Goal: Communication & Community: Share content

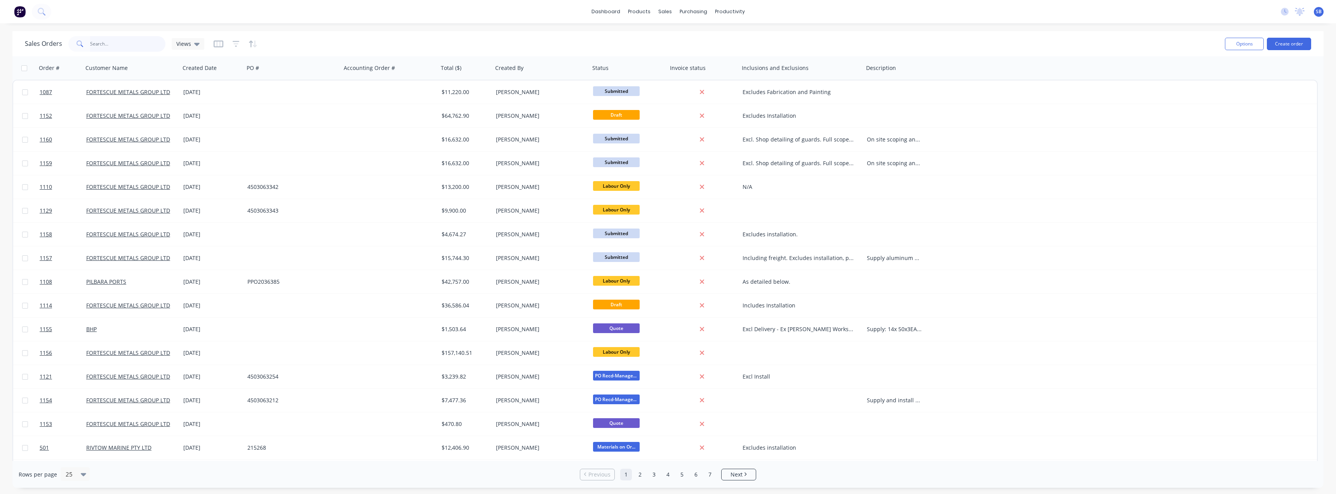
click at [131, 48] on input "text" at bounding box center [128, 44] width 76 height 16
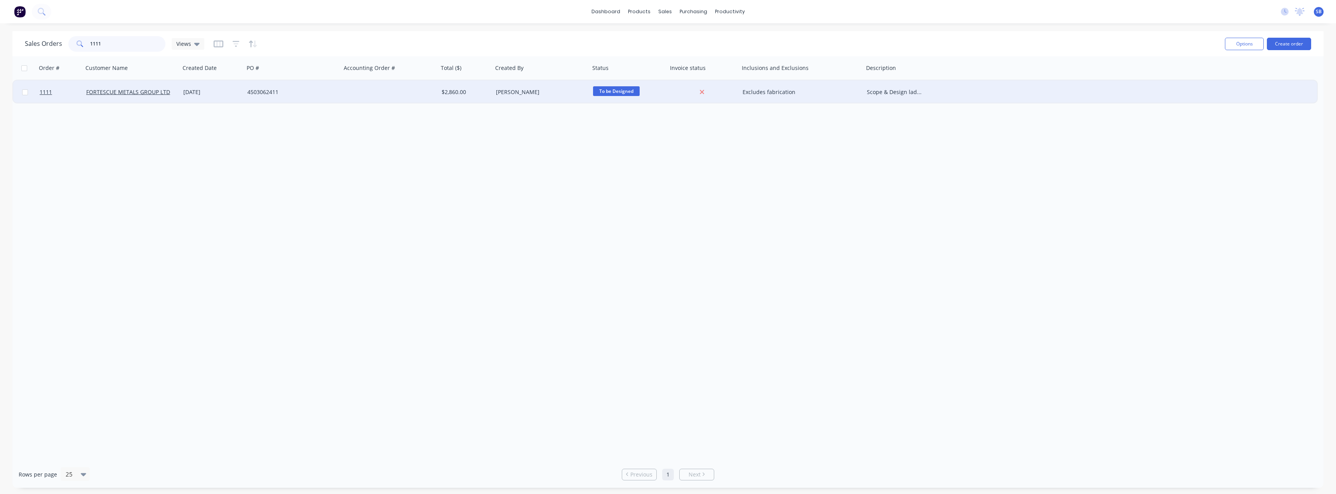
type input "1111"
click at [198, 92] on div "[DATE]" at bounding box center [212, 92] width 58 height 8
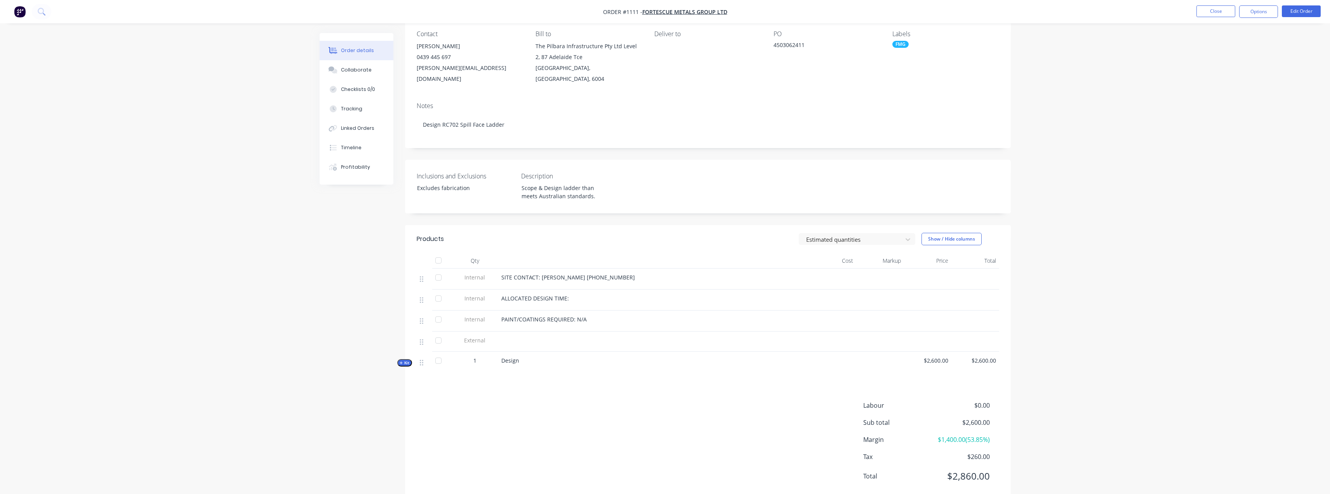
scroll to position [77, 0]
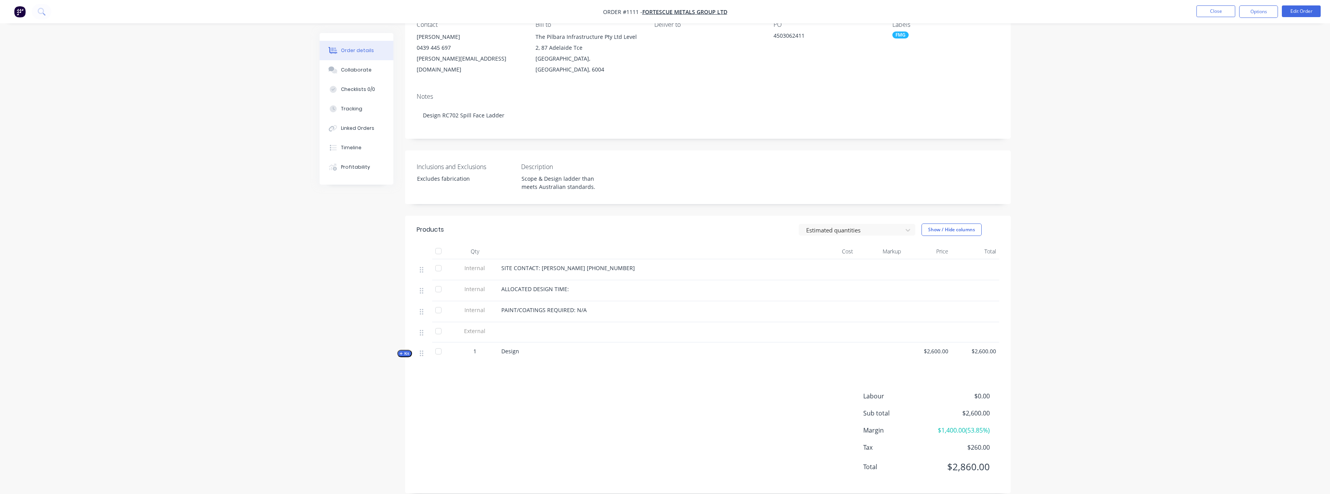
click at [405, 350] on span "Kit" at bounding box center [405, 353] width 10 height 6
click at [374, 77] on button "Collaborate" at bounding box center [357, 69] width 74 height 19
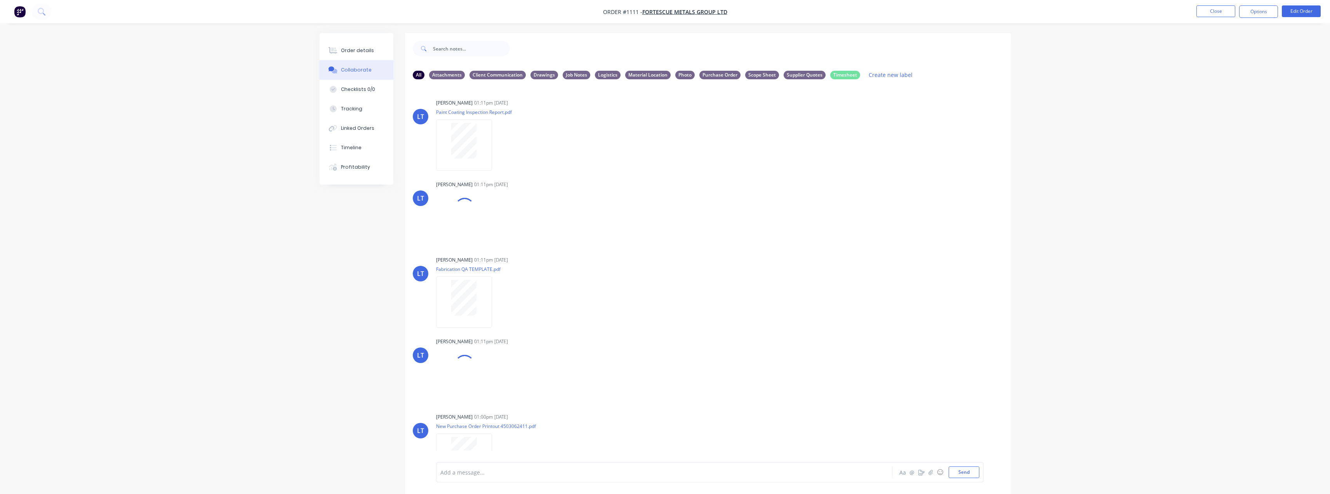
click at [767, 70] on div "All Attachments Client Communication Drawings Job Notes Logistics Material Loca…" at bounding box center [708, 75] width 590 height 10
click at [766, 79] on div "All Attachments Client Communication Drawings Job Notes Logistics Material Loca…" at bounding box center [708, 75] width 590 height 10
click at [757, 67] on div "All Attachments Client Communication Drawings Job Notes Logistics Material Loca…" at bounding box center [708, 74] width 606 height 21
click at [757, 77] on div "Scope Sheet" at bounding box center [762, 74] width 34 height 9
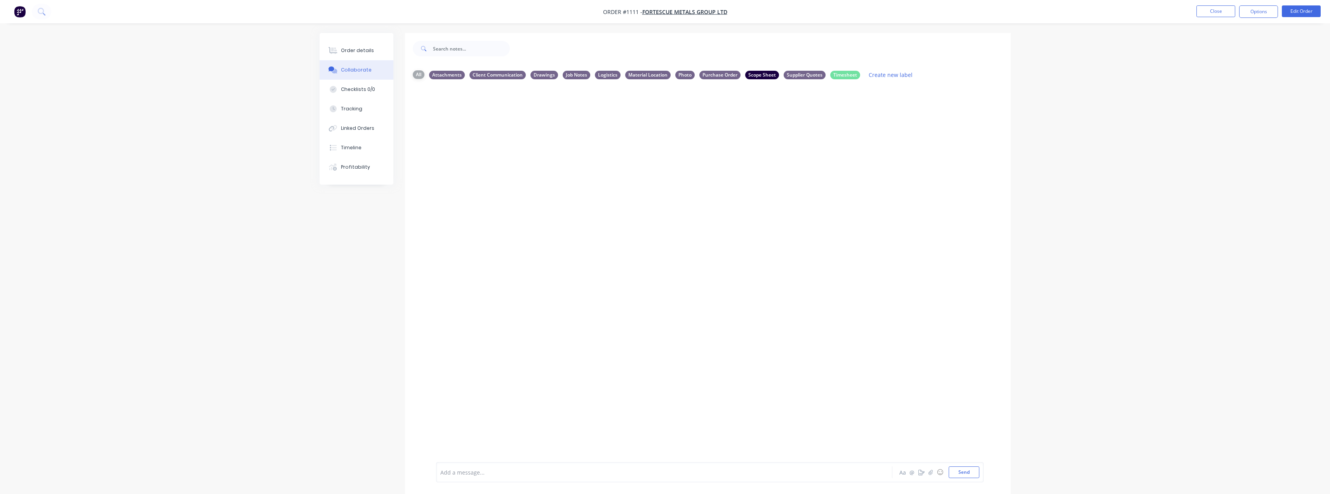
click at [420, 73] on div "All" at bounding box center [419, 74] width 12 height 9
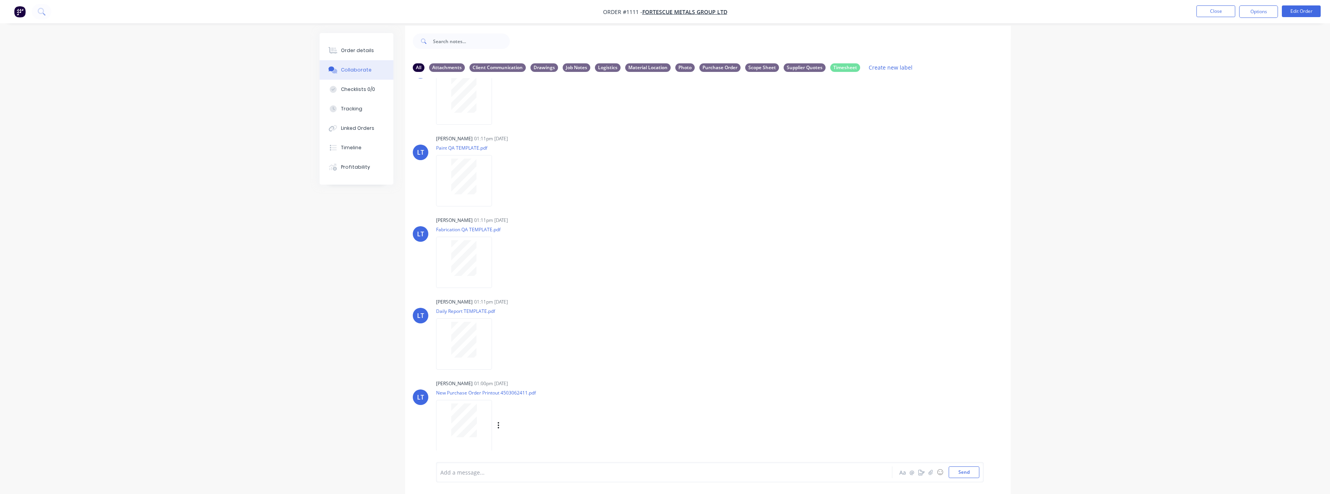
scroll to position [12, 0]
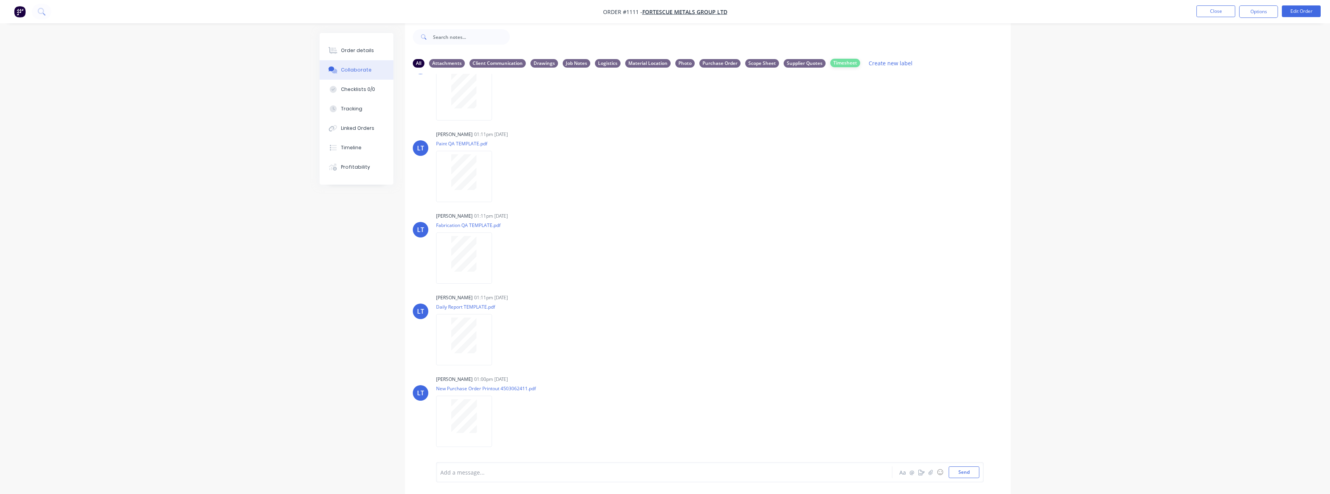
click at [838, 60] on div "Timesheet" at bounding box center [845, 63] width 30 height 9
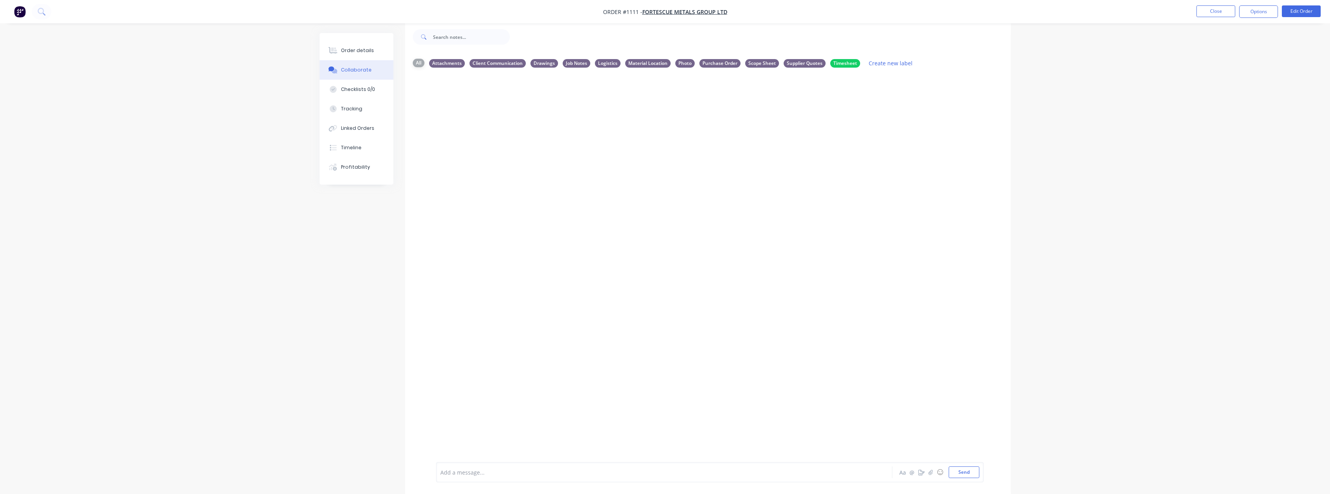
click at [420, 64] on div "All" at bounding box center [419, 63] width 12 height 9
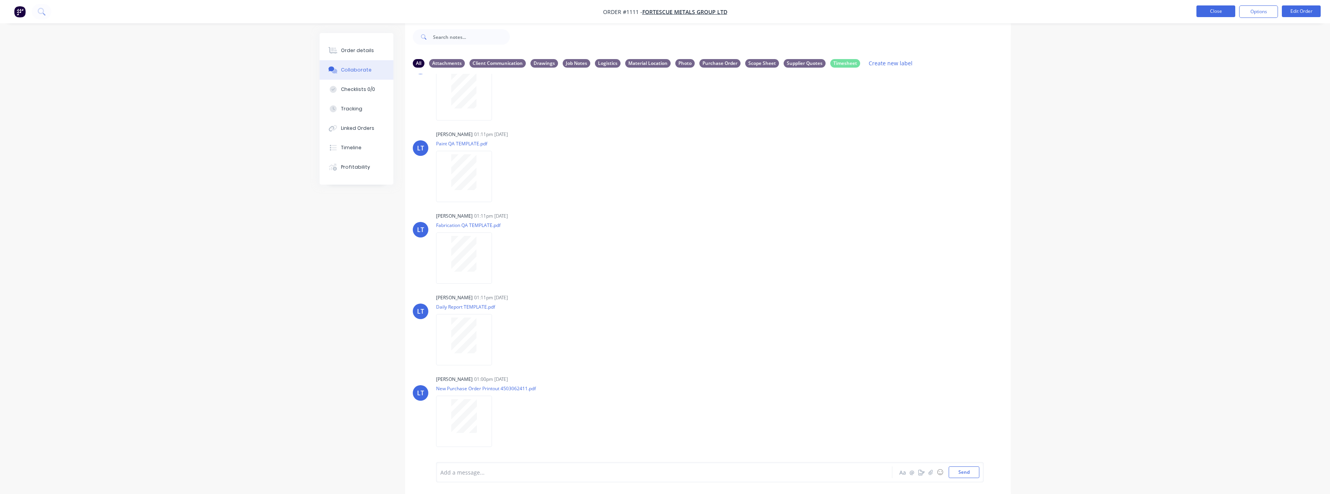
click at [1220, 10] on button "Close" at bounding box center [1216, 11] width 39 height 12
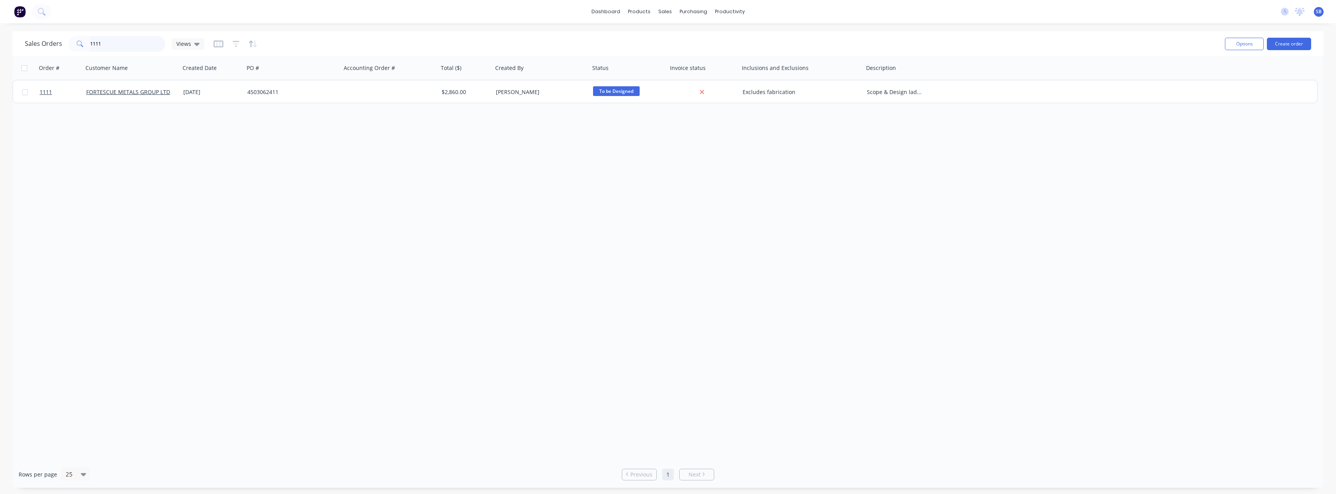
drag, startPoint x: 113, startPoint y: 46, endPoint x: 0, endPoint y: 28, distance: 114.1
click at [0, 30] on div "dashboard products sales purchasing productivity dashboard products Product Cat…" at bounding box center [668, 247] width 1336 height 494
type input "1151"
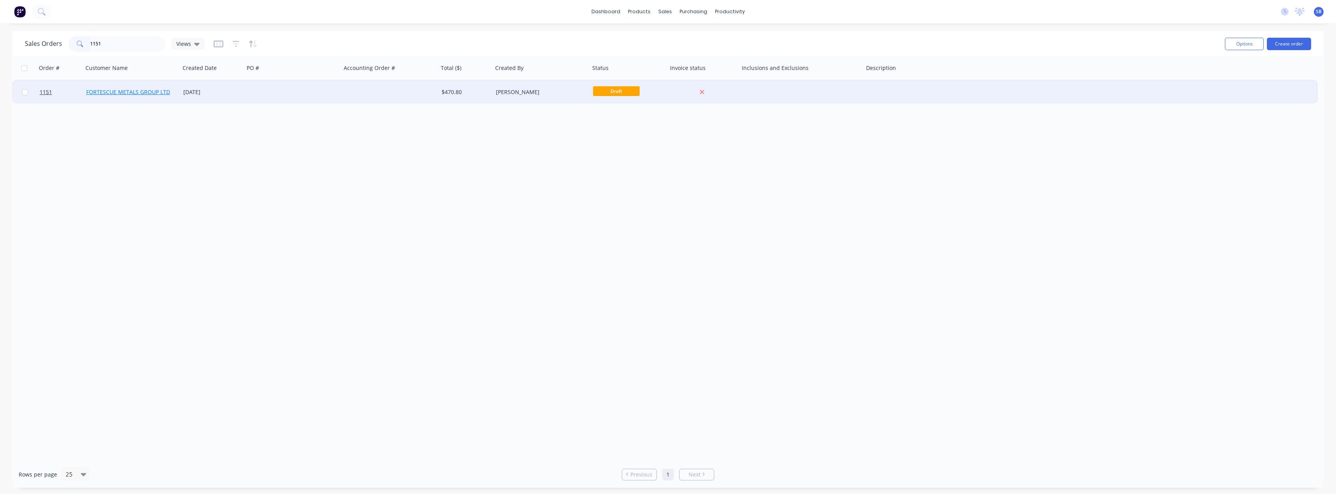
click at [134, 93] on link "FORTESCUE METALS GROUP LTD" at bounding box center [128, 91] width 84 height 7
click at [204, 89] on div "[DATE]" at bounding box center [212, 92] width 58 height 8
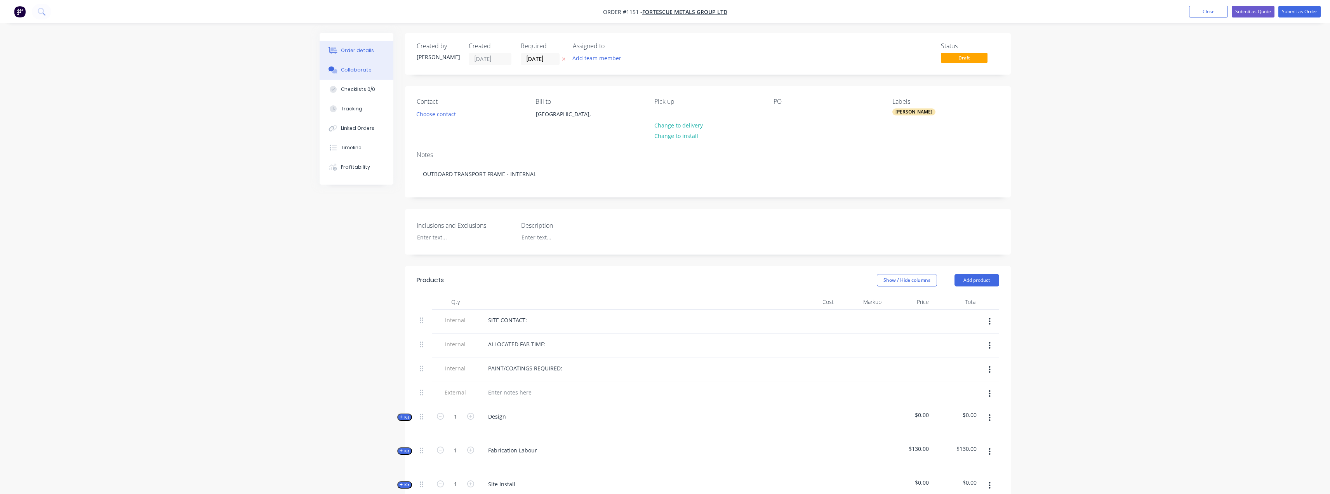
click at [356, 68] on div "Collaborate" at bounding box center [356, 69] width 31 height 7
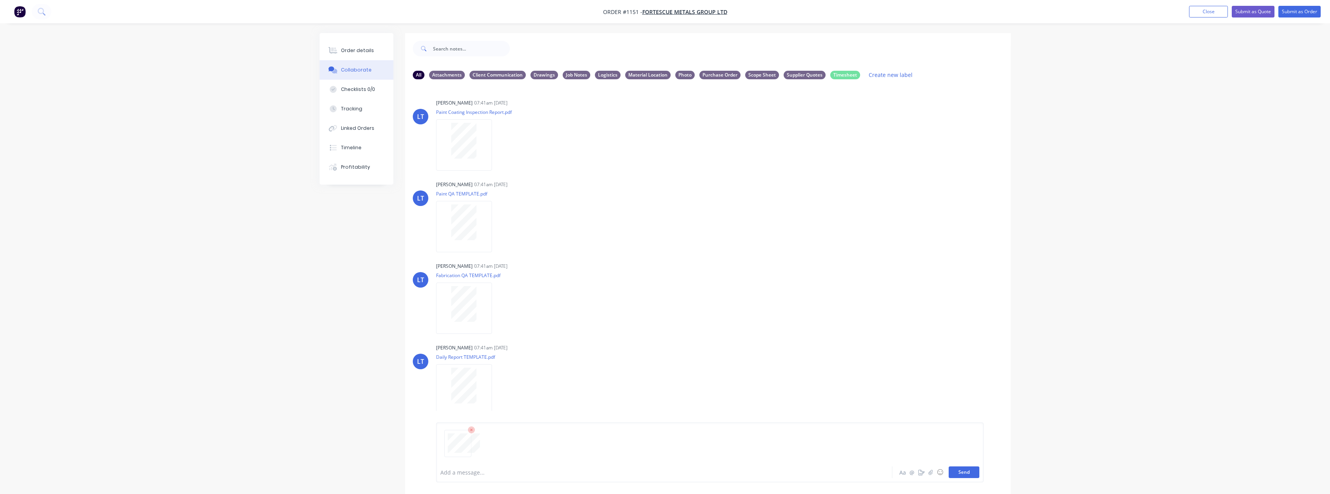
click at [961, 471] on button "Send" at bounding box center [964, 472] width 31 height 12
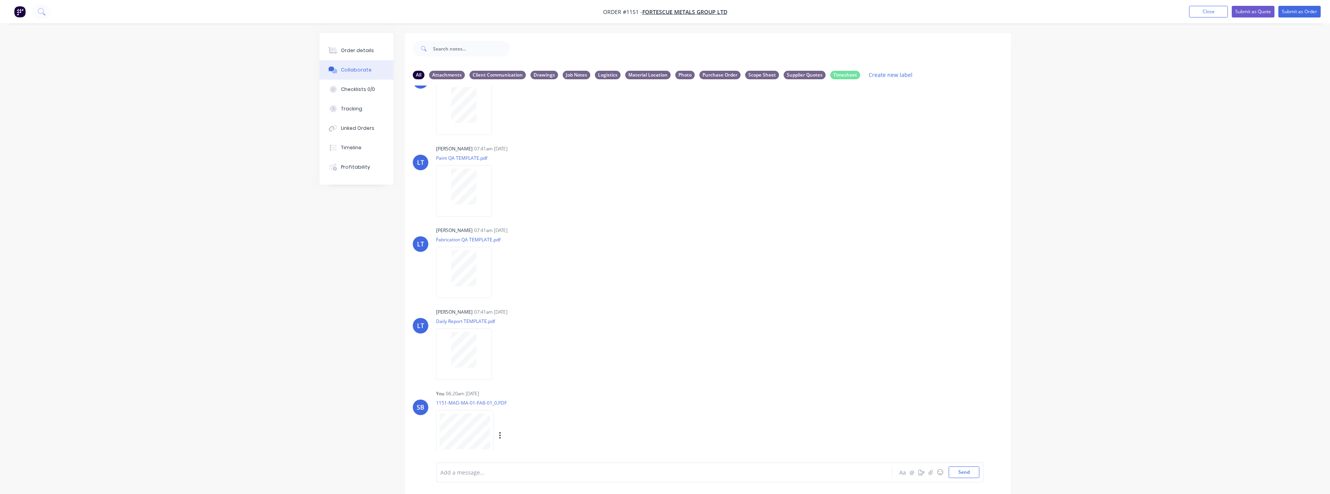
scroll to position [38, 0]
click at [502, 433] on div "Labels Download Delete" at bounding box center [540, 432] width 87 height 11
click at [500, 432] on icon "button" at bounding box center [500, 432] width 2 height 9
click at [543, 423] on button "Labels" at bounding box center [550, 416] width 87 height 17
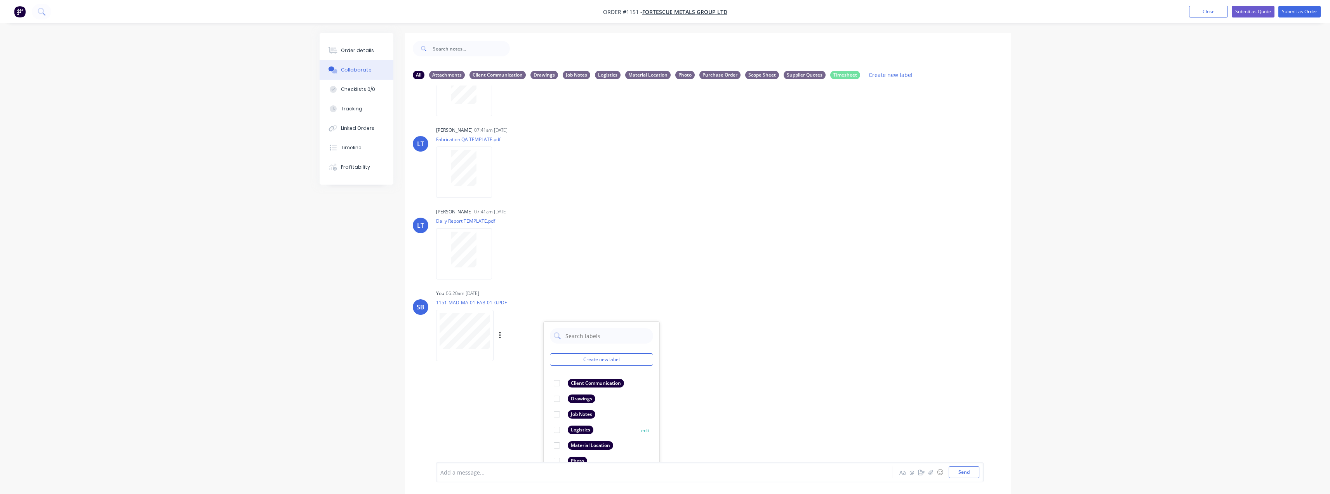
scroll to position [155, 0]
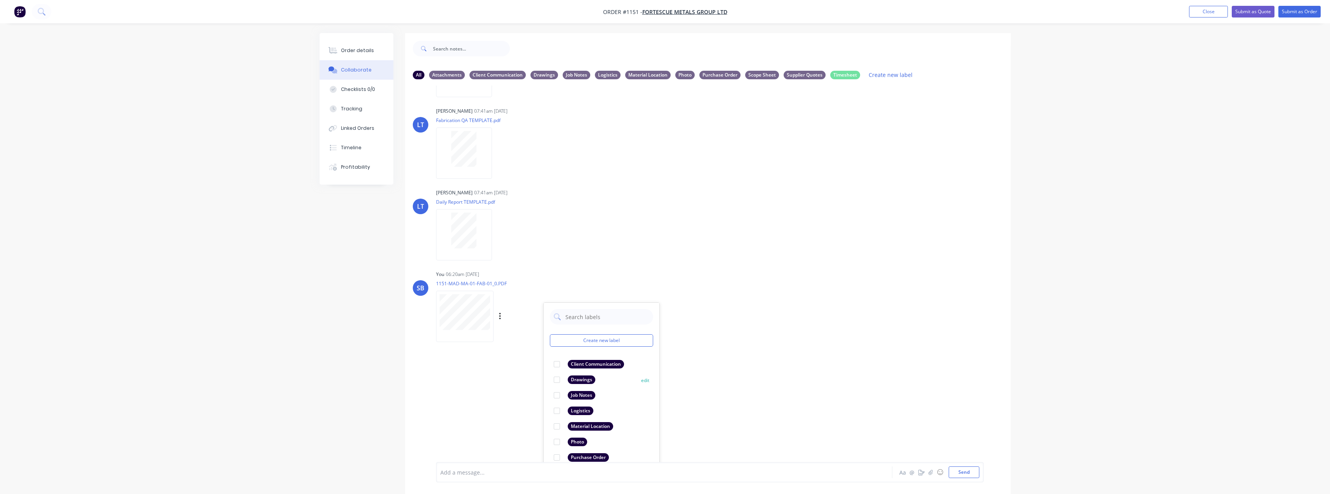
click at [584, 383] on div "Drawings" at bounding box center [582, 379] width 28 height 9
click at [794, 400] on div "LT [PERSON_NAME] 07:41am [DATE] Paint Coating Inspection Report.pdf Labels Down…" at bounding box center [708, 273] width 606 height 376
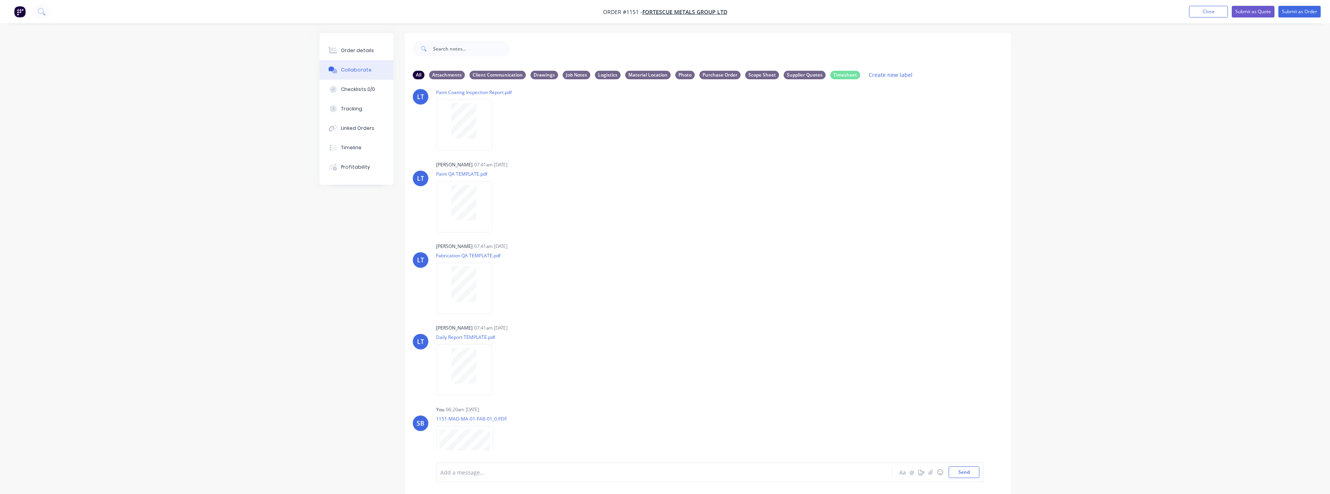
scroll to position [38, 0]
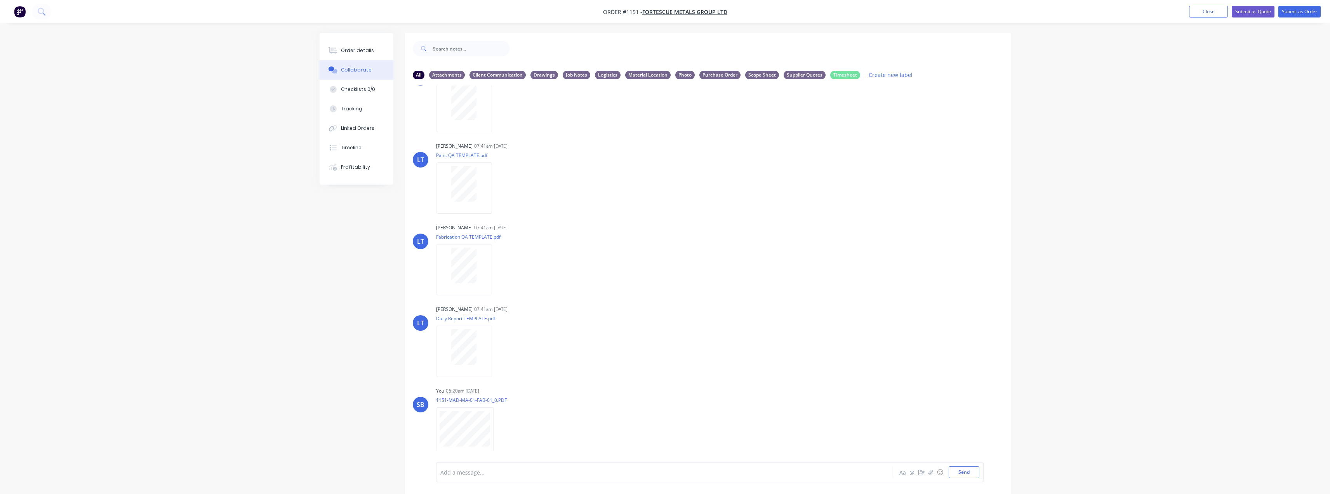
click at [0, 0] on div "Labels Download Delete" at bounding box center [0, 0] width 0 height 0
click at [0, 0] on icon "button" at bounding box center [0, 0] width 0 height 0
click at [0, 0] on button "Delete" at bounding box center [0, 0] width 0 height 0
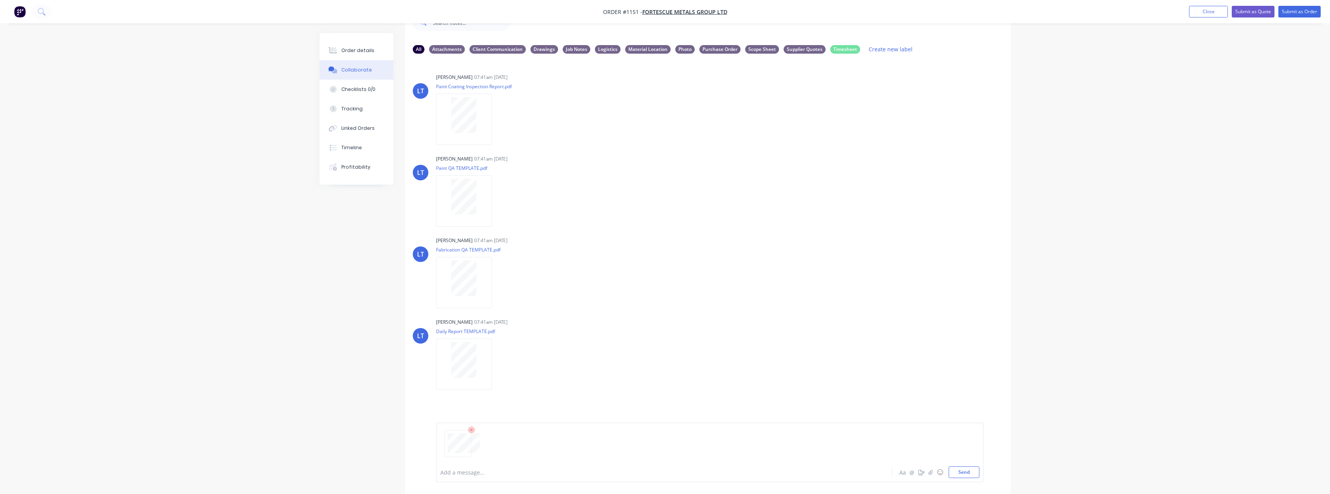
scroll to position [39, 0]
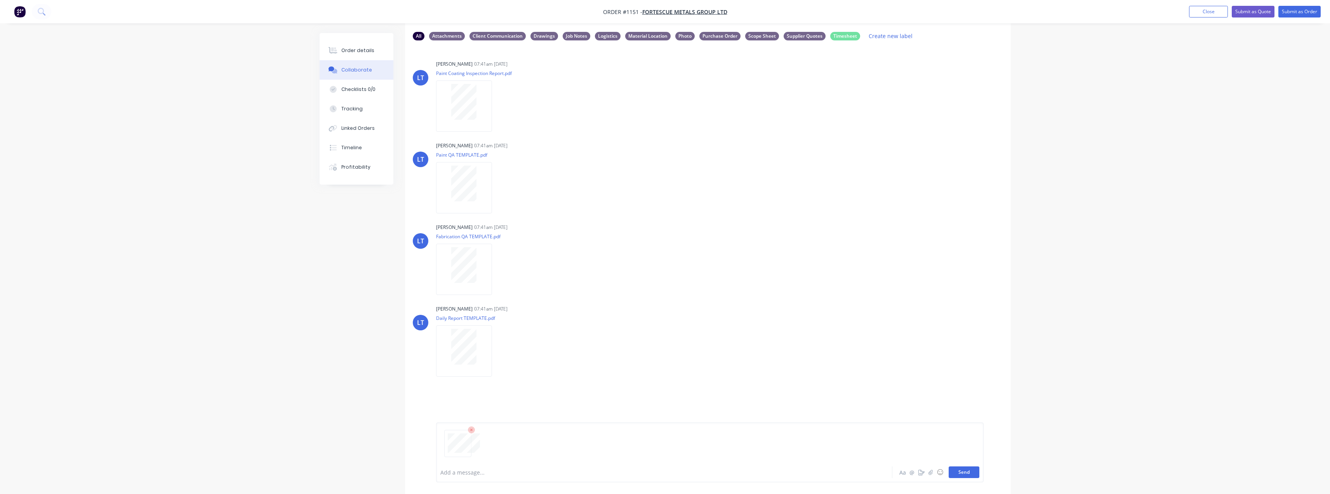
click at [969, 475] on button "Send" at bounding box center [964, 472] width 31 height 12
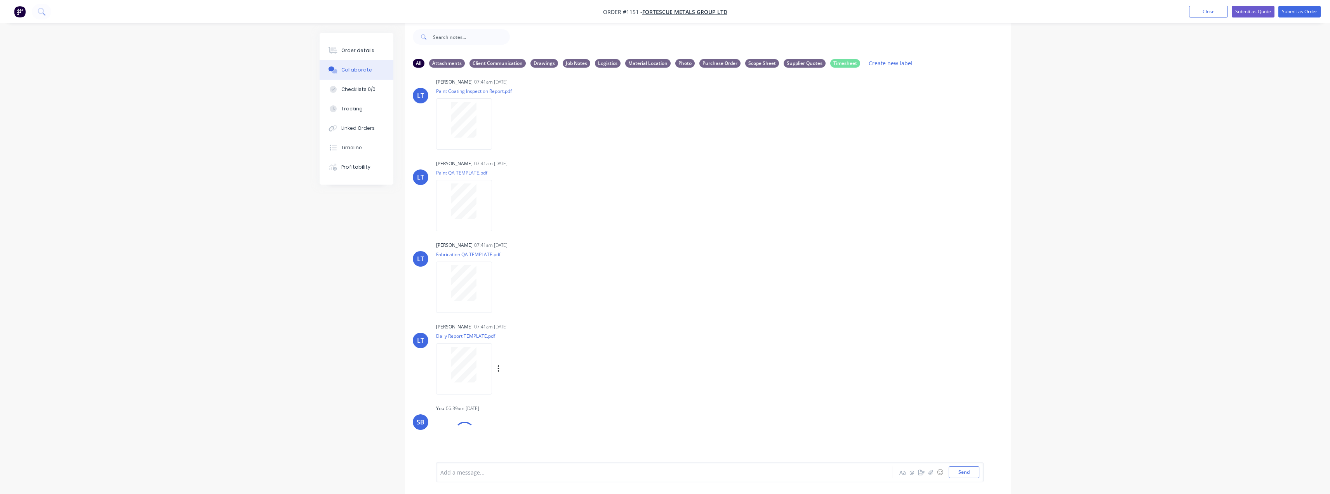
scroll to position [26, 0]
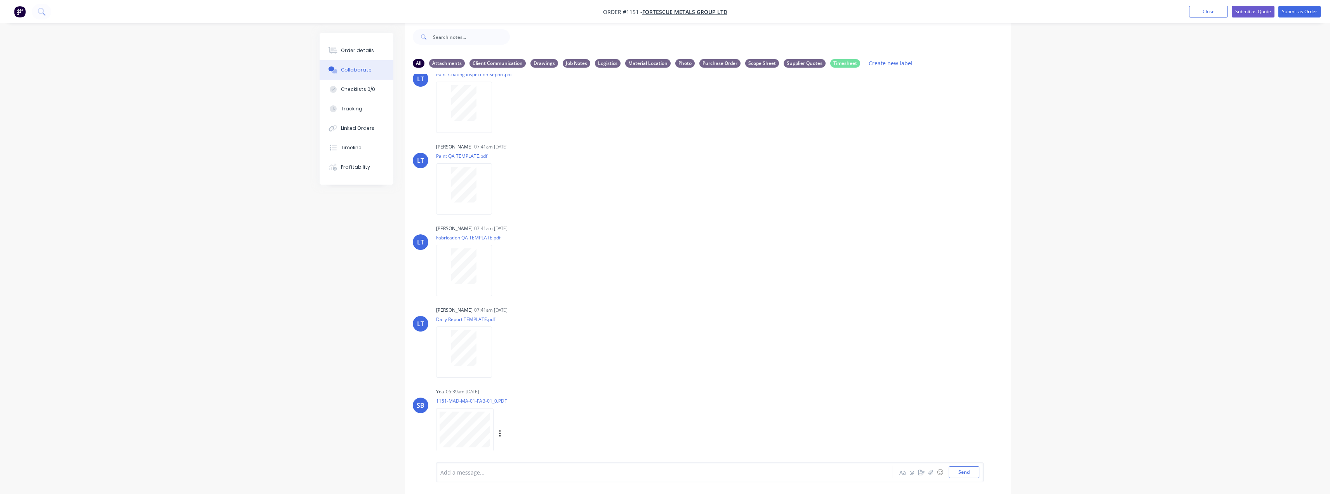
click at [502, 431] on div "Labels Download Delete" at bounding box center [540, 433] width 87 height 11
click at [501, 432] on icon "button" at bounding box center [500, 433] width 2 height 9
click at [533, 408] on button "Labels" at bounding box center [550, 404] width 87 height 17
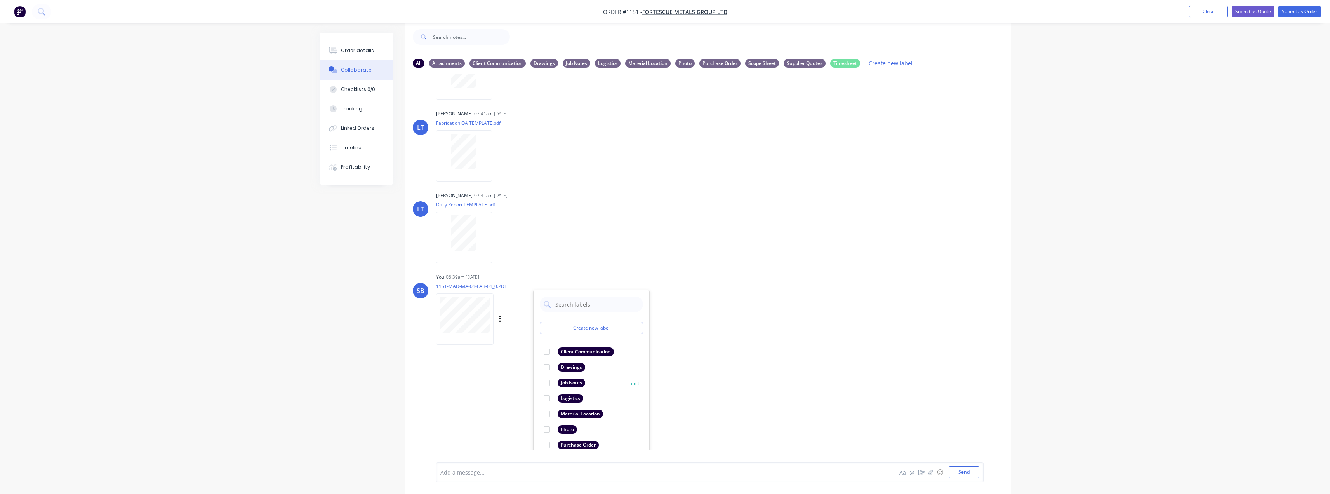
scroll to position [143, 0]
click at [569, 367] on div "Drawings" at bounding box center [572, 365] width 28 height 9
click at [828, 365] on div "LT [PERSON_NAME] 07:41am [DATE] Paint Coating Inspection Report.pdf Labels Down…" at bounding box center [708, 262] width 606 height 376
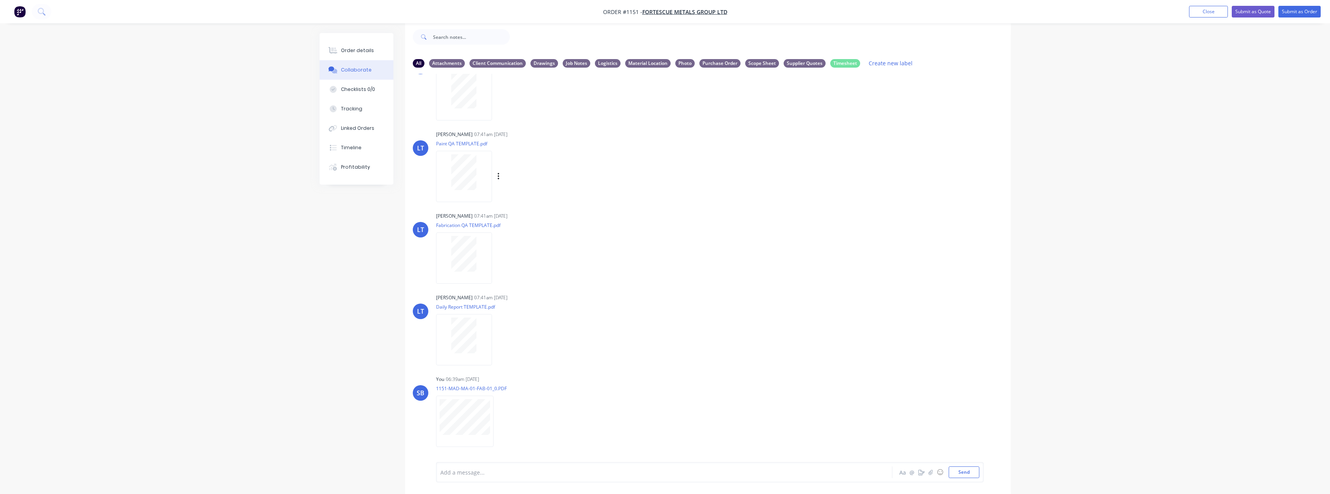
scroll to position [38, 0]
click at [0, 0] on icon "button" at bounding box center [0, 0] width 0 height 0
click at [0, 0] on button "Delete" at bounding box center [0, 0] width 0 height 0
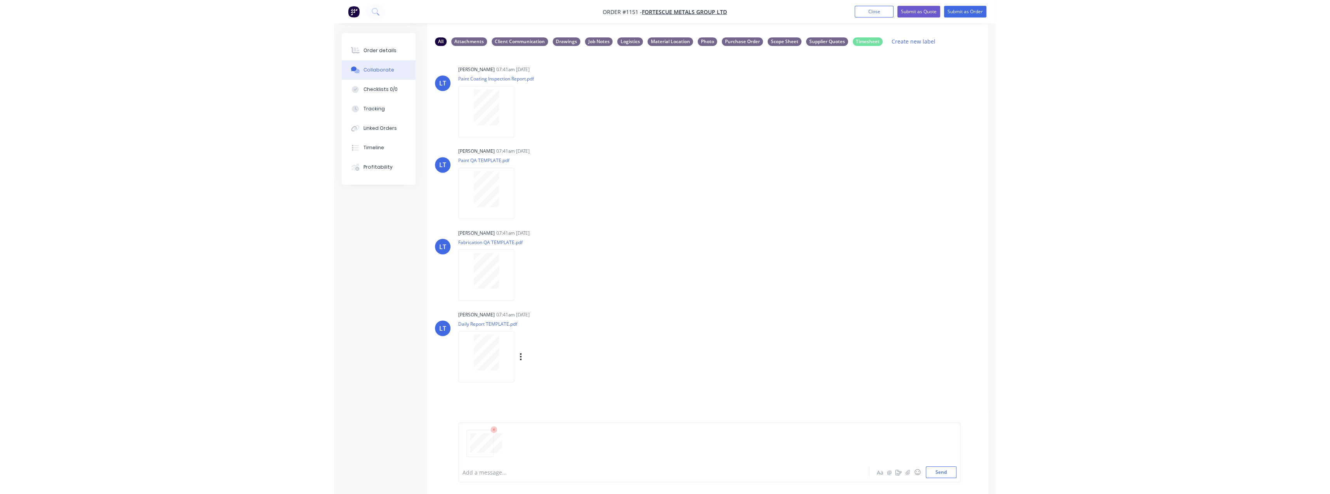
scroll to position [51, 0]
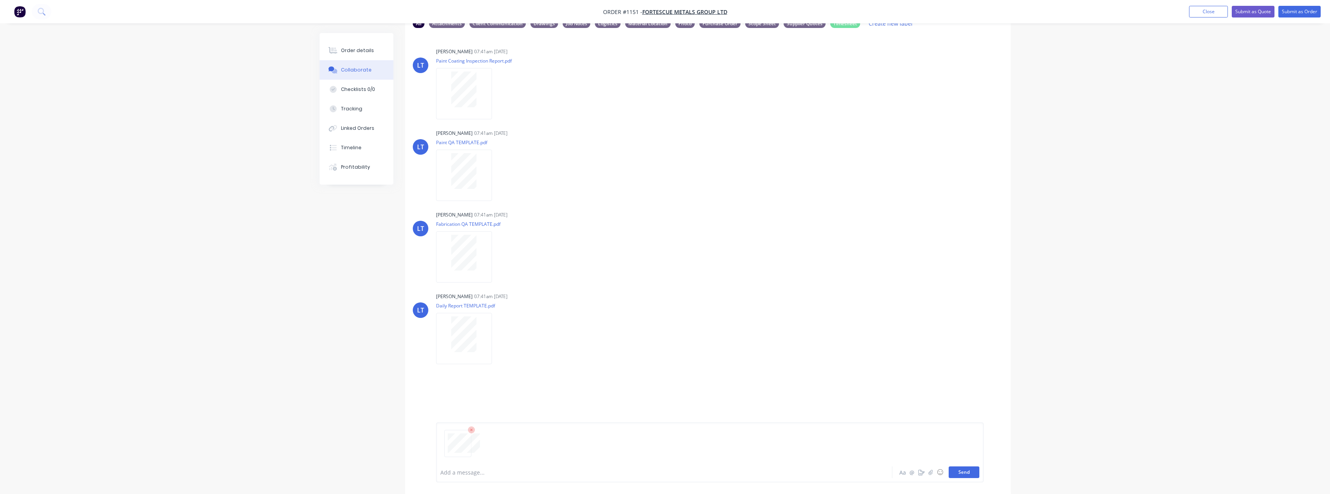
click at [963, 474] on button "Send" at bounding box center [964, 472] width 31 height 12
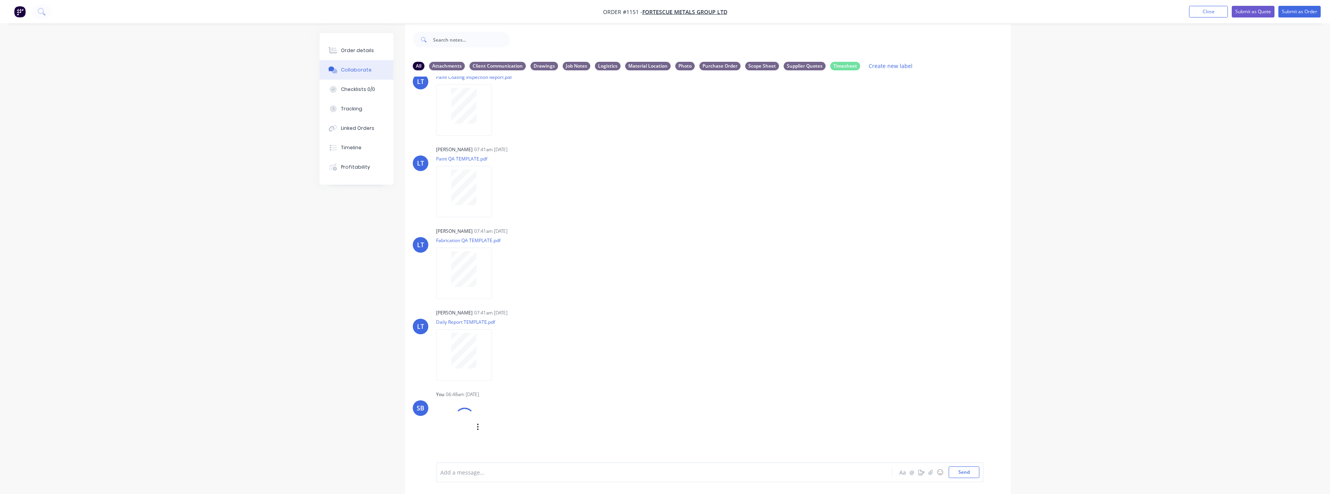
scroll to position [12, 0]
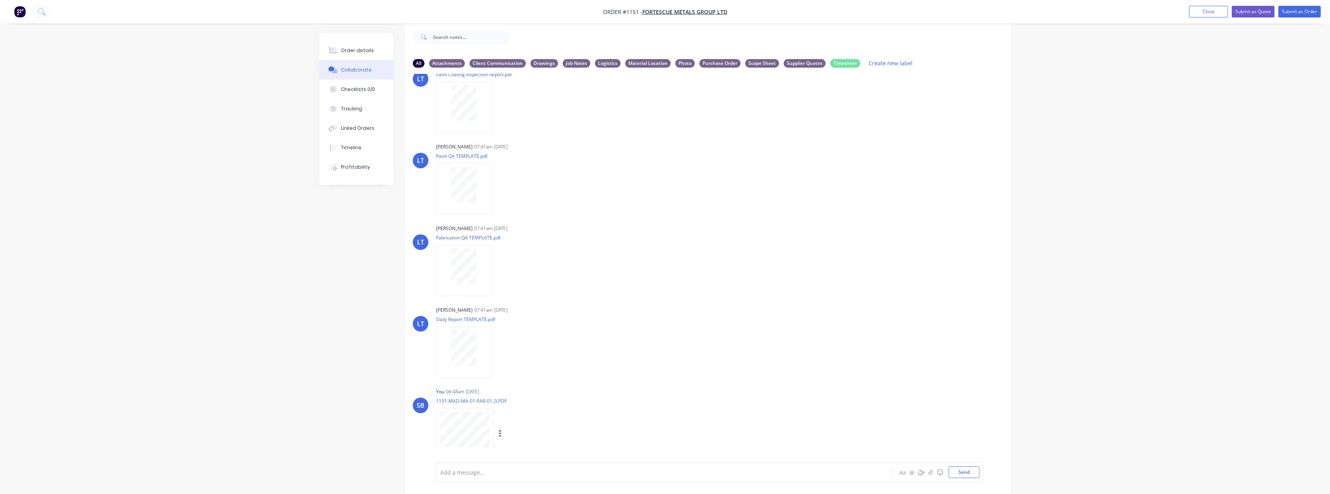
click at [499, 435] on icon "button" at bounding box center [500, 433] width 2 height 9
click at [557, 413] on button "Labels" at bounding box center [550, 404] width 87 height 17
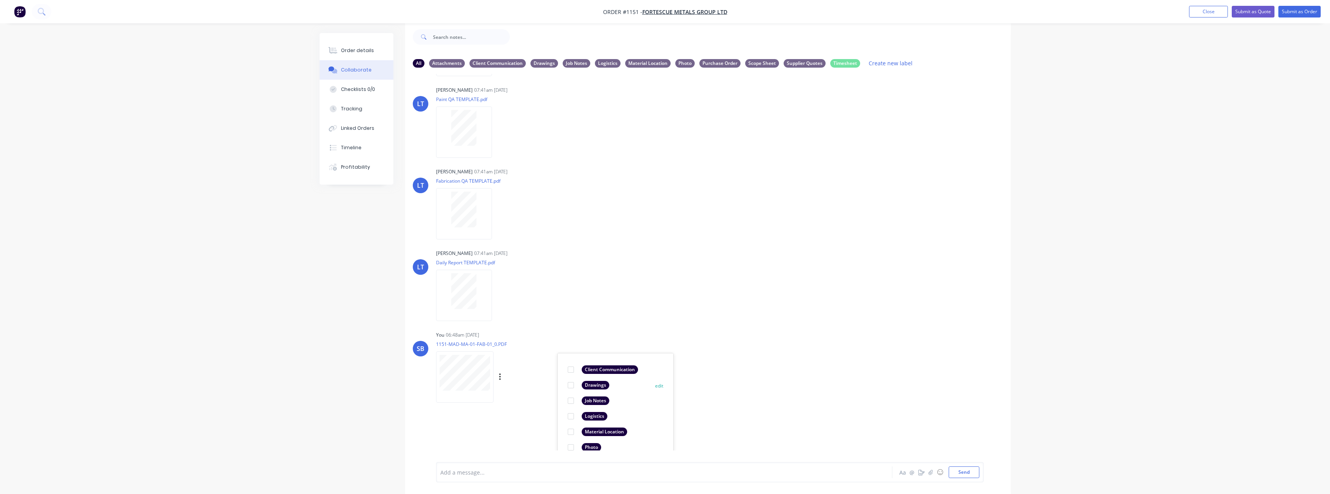
scroll to position [143, 0]
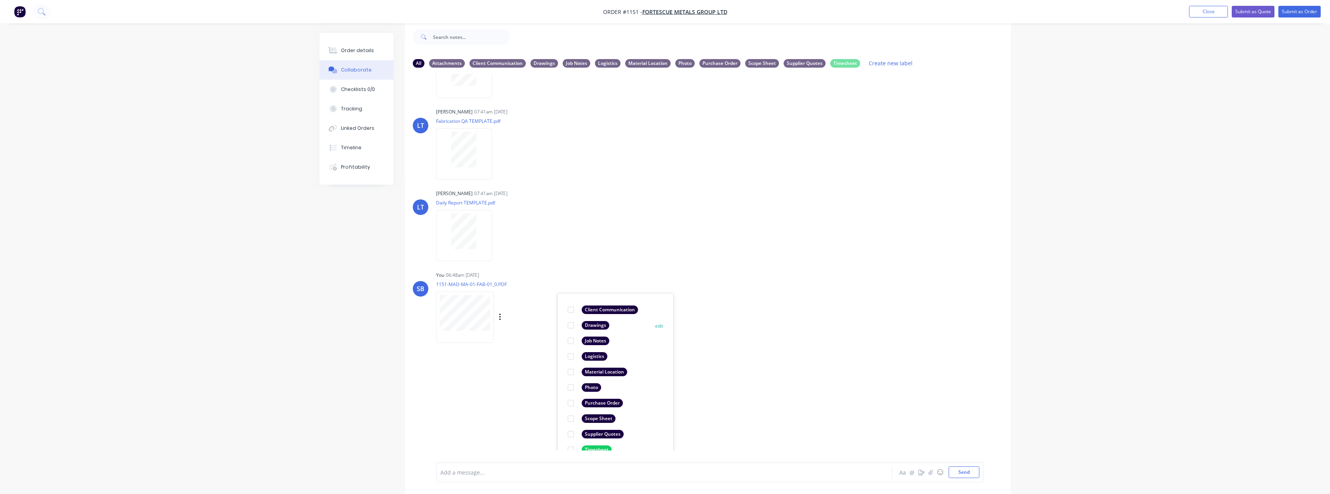
click at [588, 323] on div "Drawings" at bounding box center [596, 325] width 28 height 9
click at [830, 310] on div "SB You 06:48am [DATE] 1151-MAD-MA-01-FAB-01_0.PDF Labels Download Delete Create…" at bounding box center [708, 304] width 606 height 70
